Goal: Information Seeking & Learning: Learn about a topic

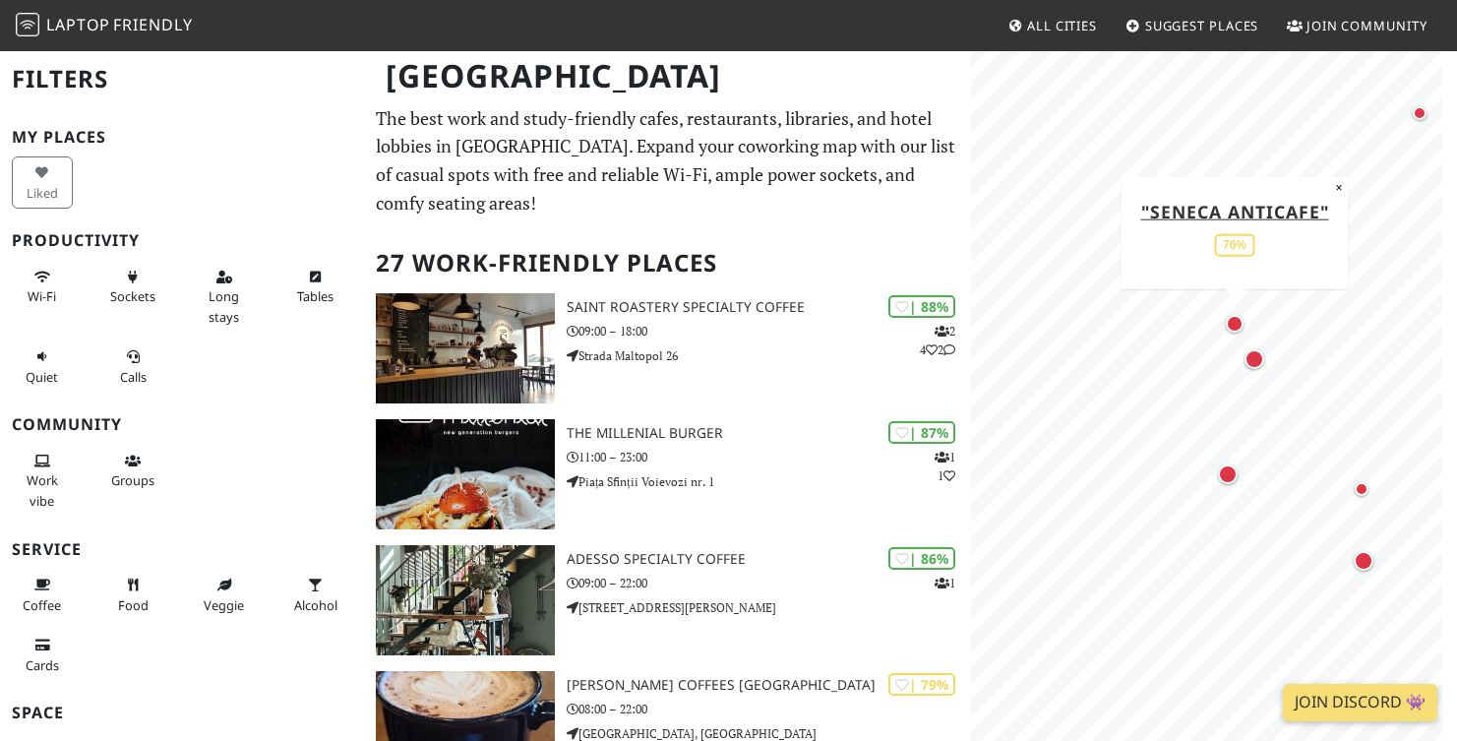
click at [1239, 334] on div "Map marker" at bounding box center [1235, 324] width 26 height 26
click at [1258, 359] on div "Map marker" at bounding box center [1254, 359] width 20 height 20
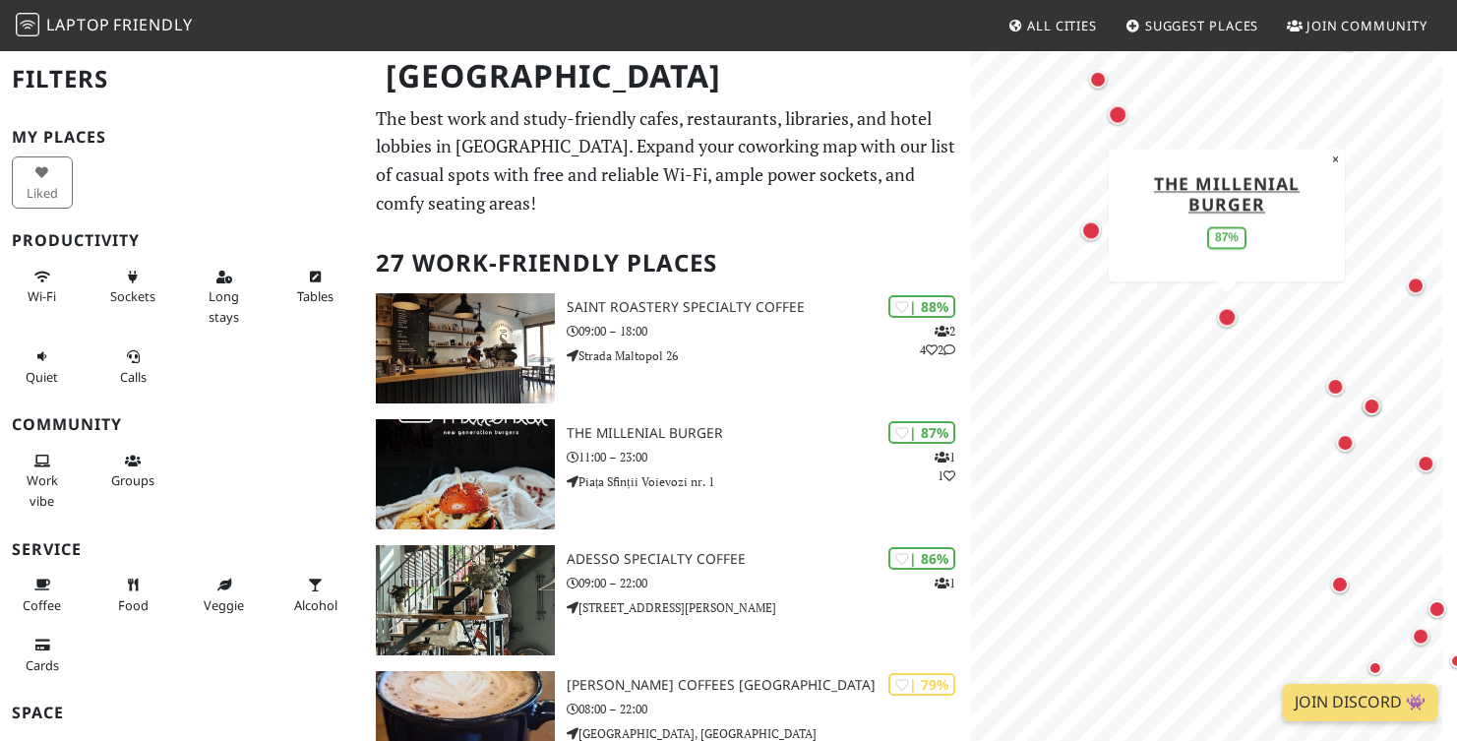
click at [1149, 168] on div "MapLibre | Protomaps © OpenStreetMap The Millenial Burger 87% ×" at bounding box center [1214, 419] width 486 height 741
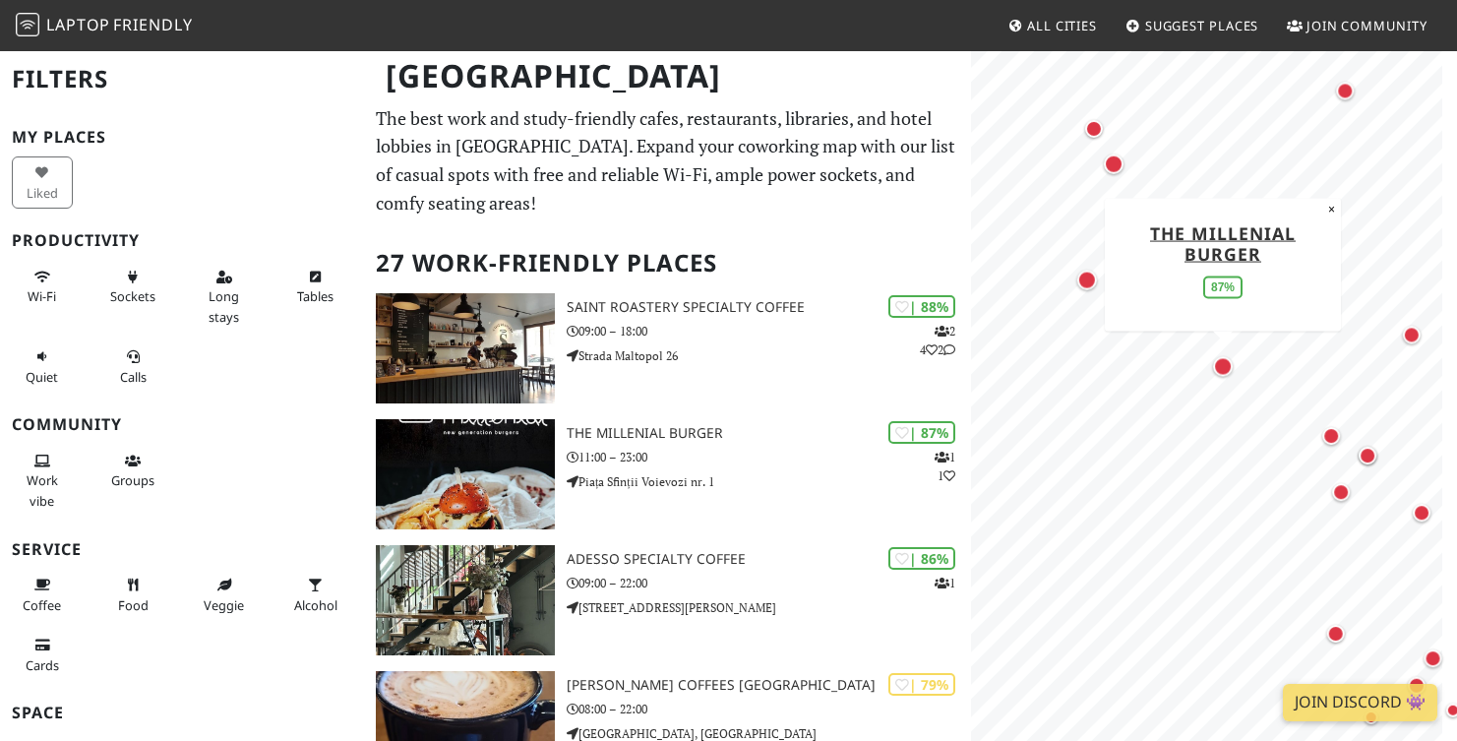
drag, startPoint x: 1216, startPoint y: 311, endPoint x: 1210, endPoint y: 466, distance: 155.5
click at [1213, 380] on div "Map marker" at bounding box center [1223, 366] width 28 height 28
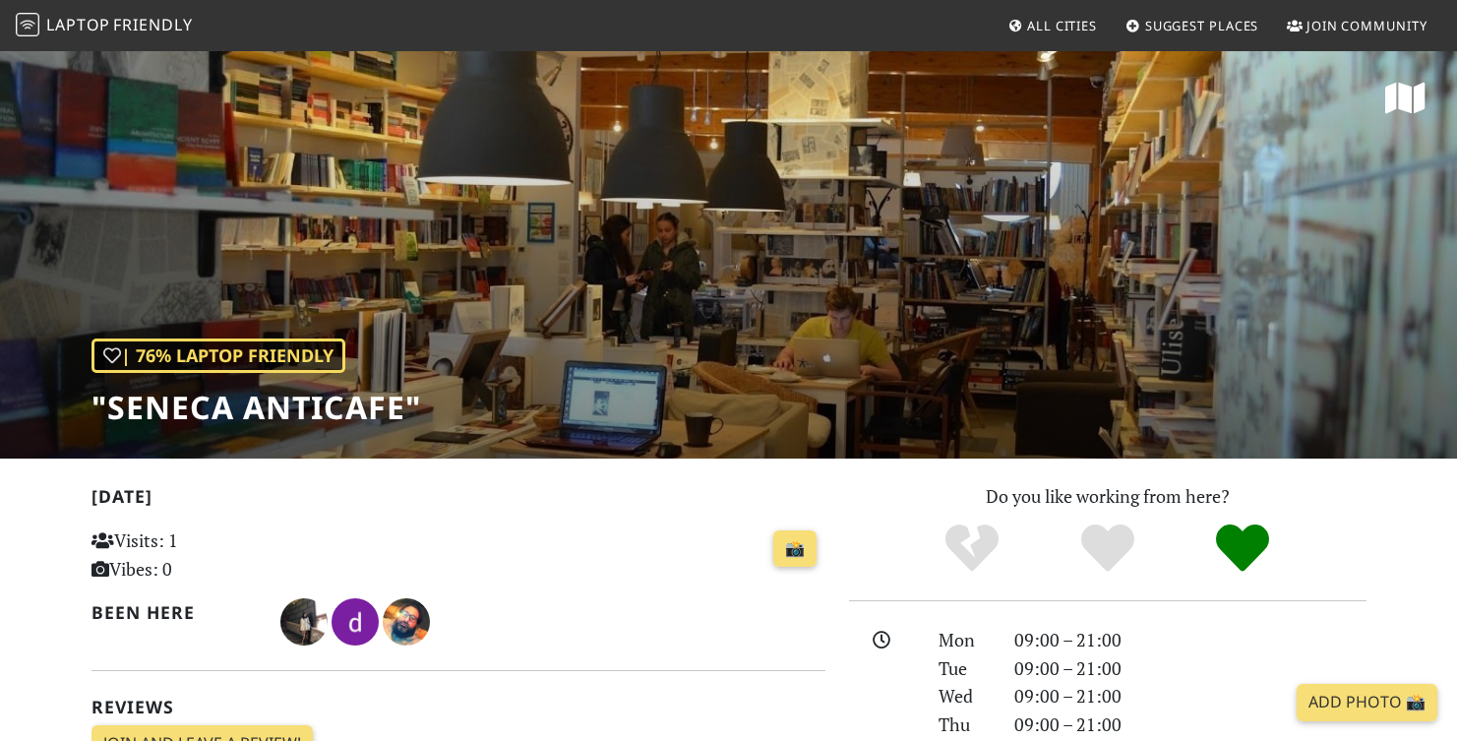
drag, startPoint x: 642, startPoint y: 581, endPoint x: 668, endPoint y: 524, distance: 62.5
click at [668, 524] on div "📸" at bounding box center [584, 560] width 505 height 77
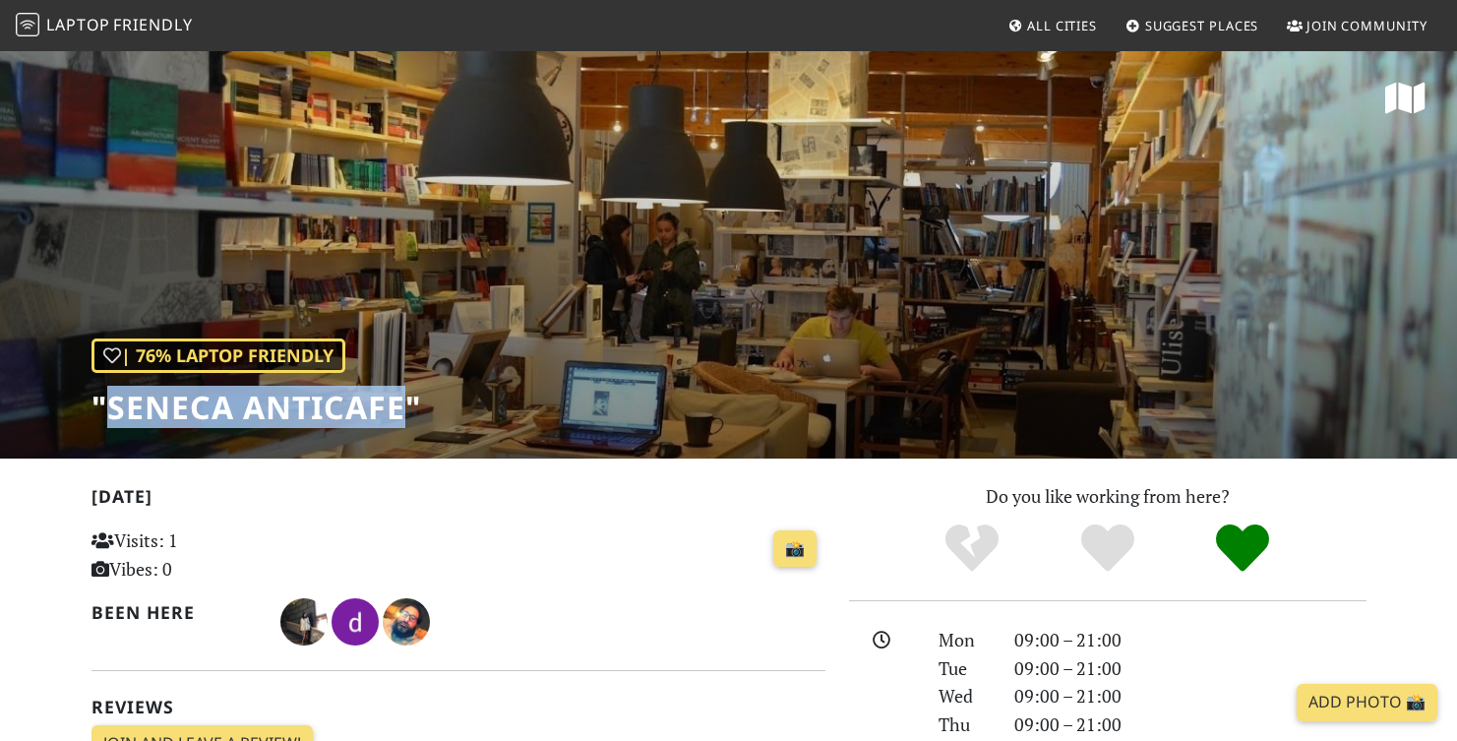
drag, startPoint x: 111, startPoint y: 419, endPoint x: 395, endPoint y: 419, distance: 284.3
click at [395, 419] on h1 ""Seneca Anticafe"" at bounding box center [256, 407] width 330 height 37
copy h1 "Seneca Anticafe"
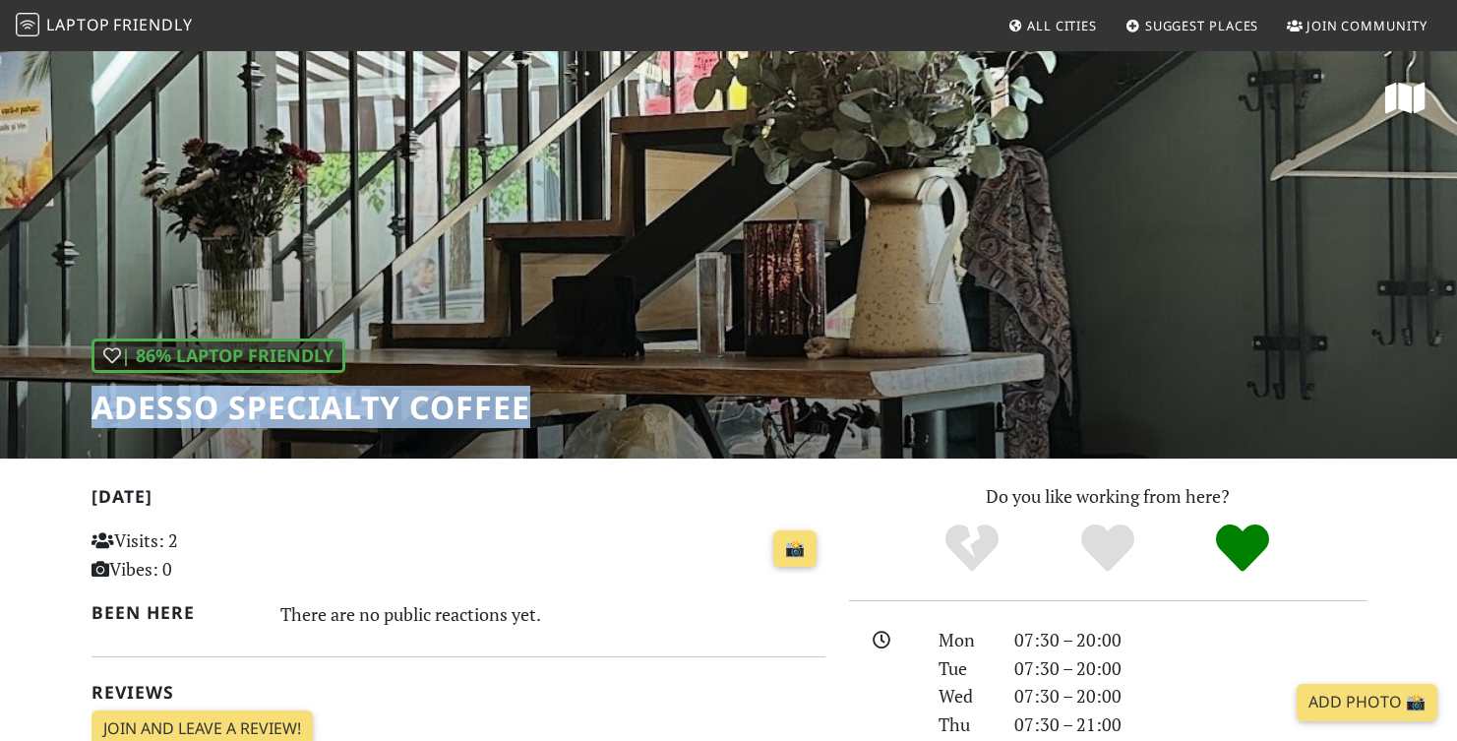
drag, startPoint x: 101, startPoint y: 409, endPoint x: 521, endPoint y: 406, distance: 420.0
click at [521, 406] on h1 "ADESSO Specialty Coffee" at bounding box center [310, 407] width 439 height 37
copy h1 "ADESSO Specialty Coffee"
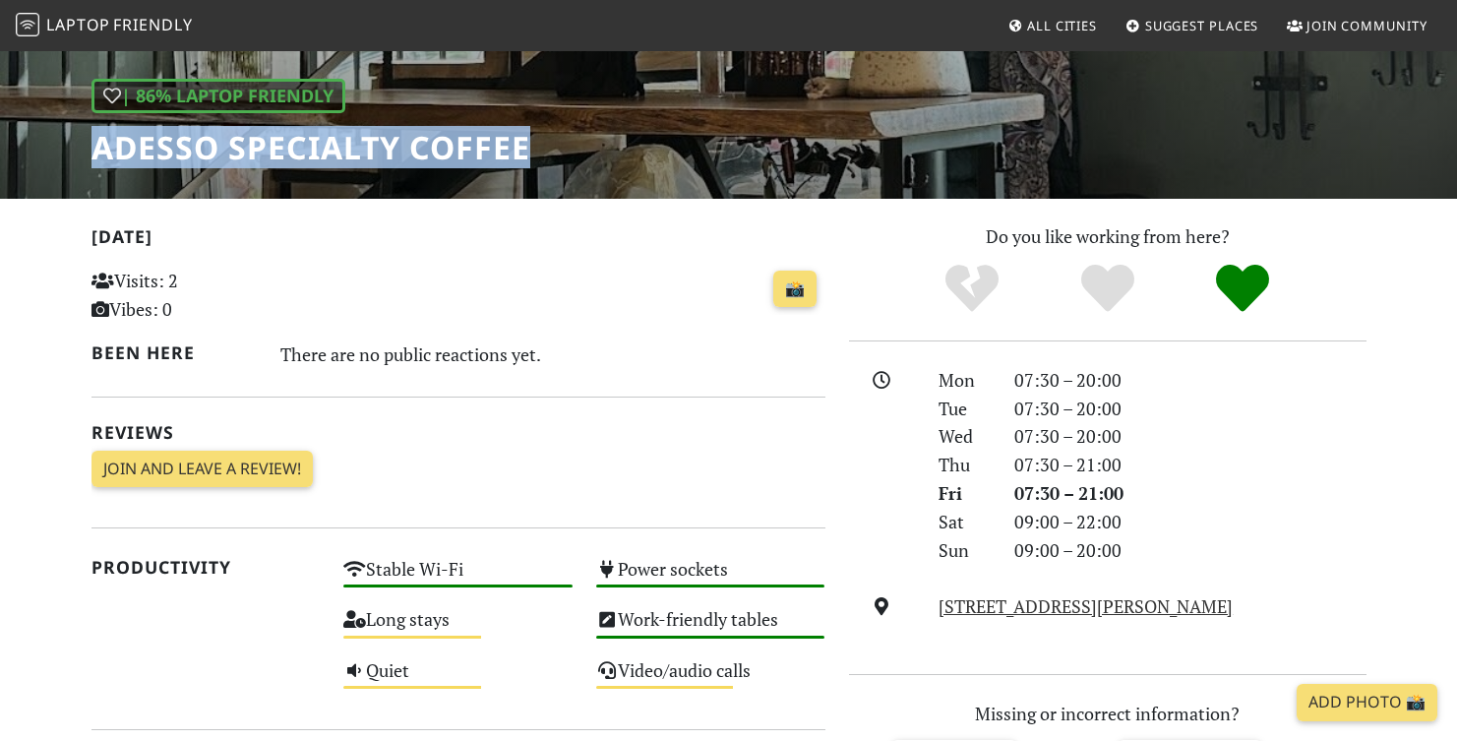
scroll to position [243, 0]
